Goal: Find specific page/section: Find specific page/section

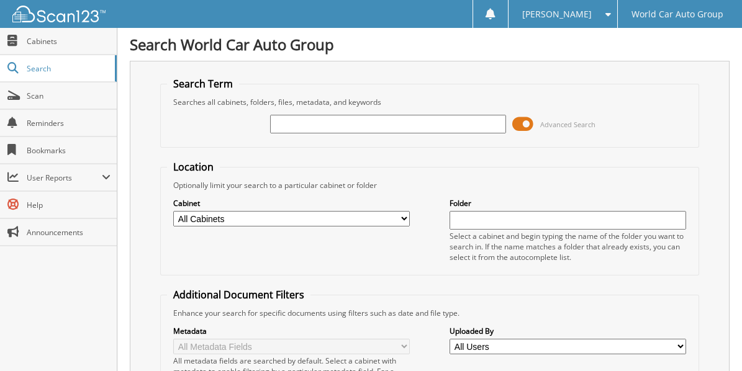
click at [294, 122] on input "text" at bounding box center [388, 124] width 236 height 19
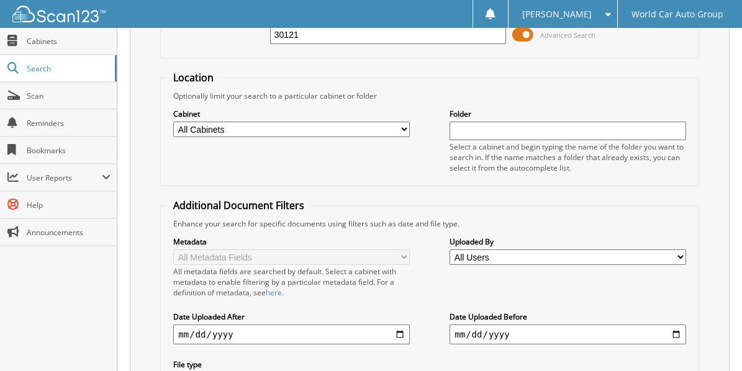
scroll to position [186, 0]
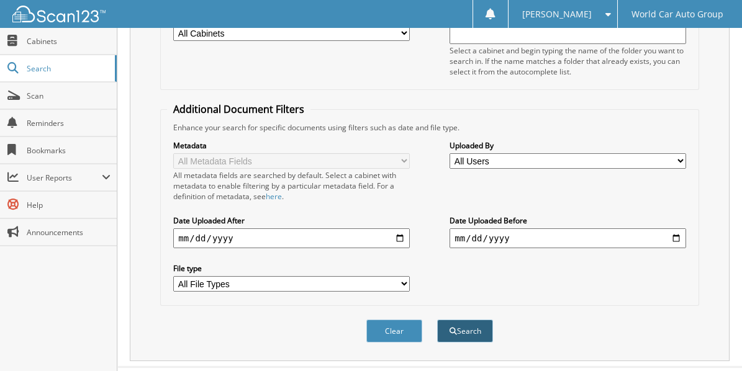
type input "30121"
click at [469, 325] on button "Search" at bounding box center [465, 331] width 56 height 23
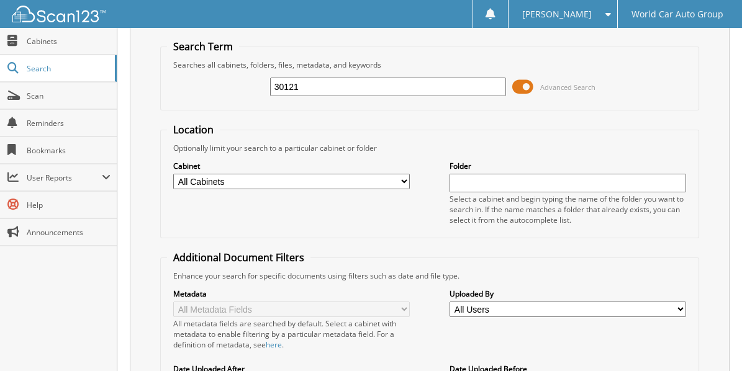
scroll to position [7, 0]
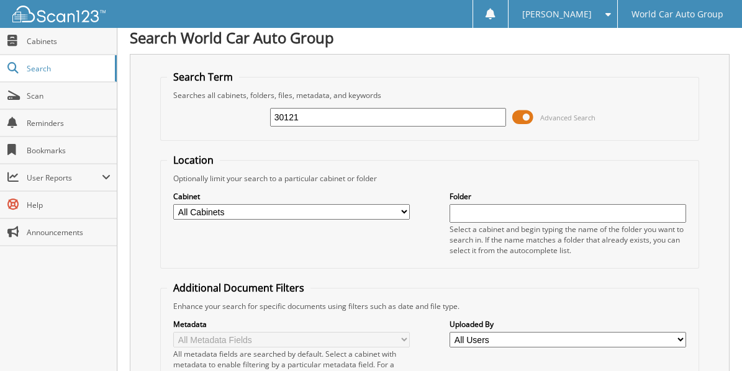
drag, startPoint x: 312, startPoint y: 115, endPoint x: 171, endPoint y: 127, distance: 142.1
click at [171, 127] on div "30121 Advanced Search" at bounding box center [429, 118] width 525 height 34
type input "071314"
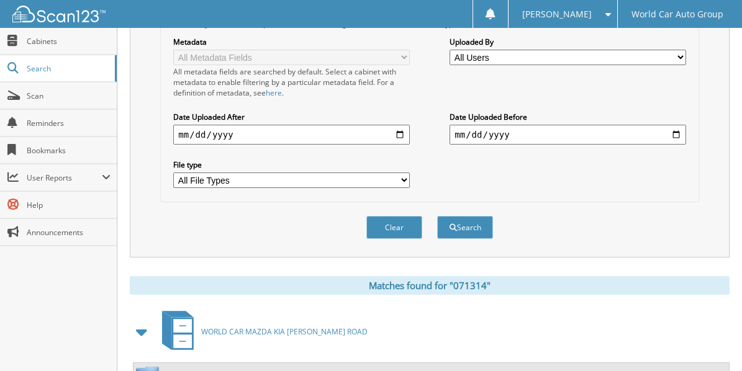
scroll to position [414, 0]
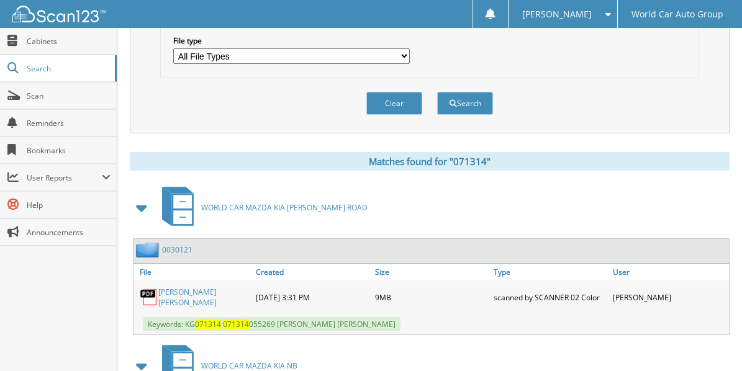
click at [193, 287] on link "ADRIANA EVETTE CANTU" at bounding box center [203, 297] width 91 height 21
